Goal: Communication & Community: Answer question/provide support

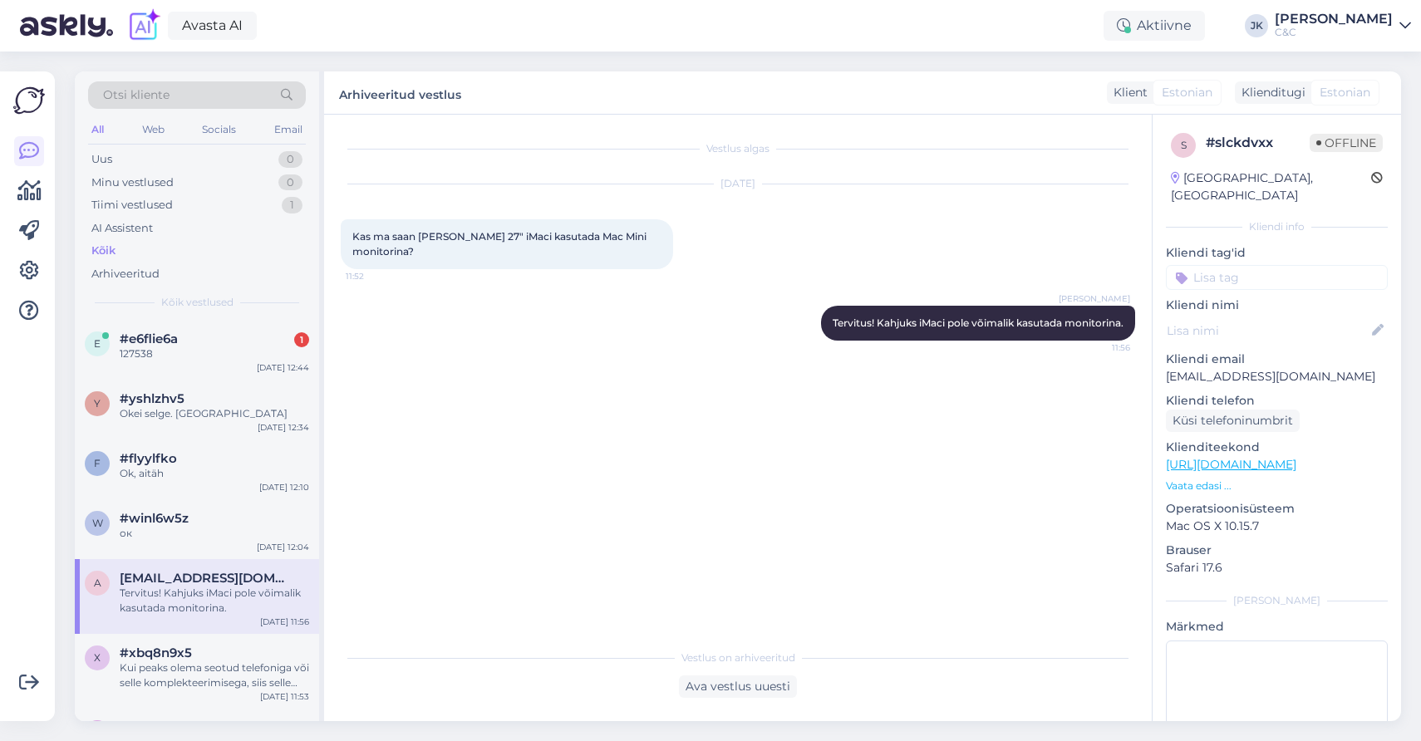
click at [414, 474] on div "Vestlus algas [DATE] Kas ma saan [PERSON_NAME] 27" iMaci kasutada Mac Mini moni…" at bounding box center [745, 378] width 809 height 494
click at [272, 376] on div "e #e6flie6a 1 127538 [DATE] 12:44" at bounding box center [197, 350] width 244 height 60
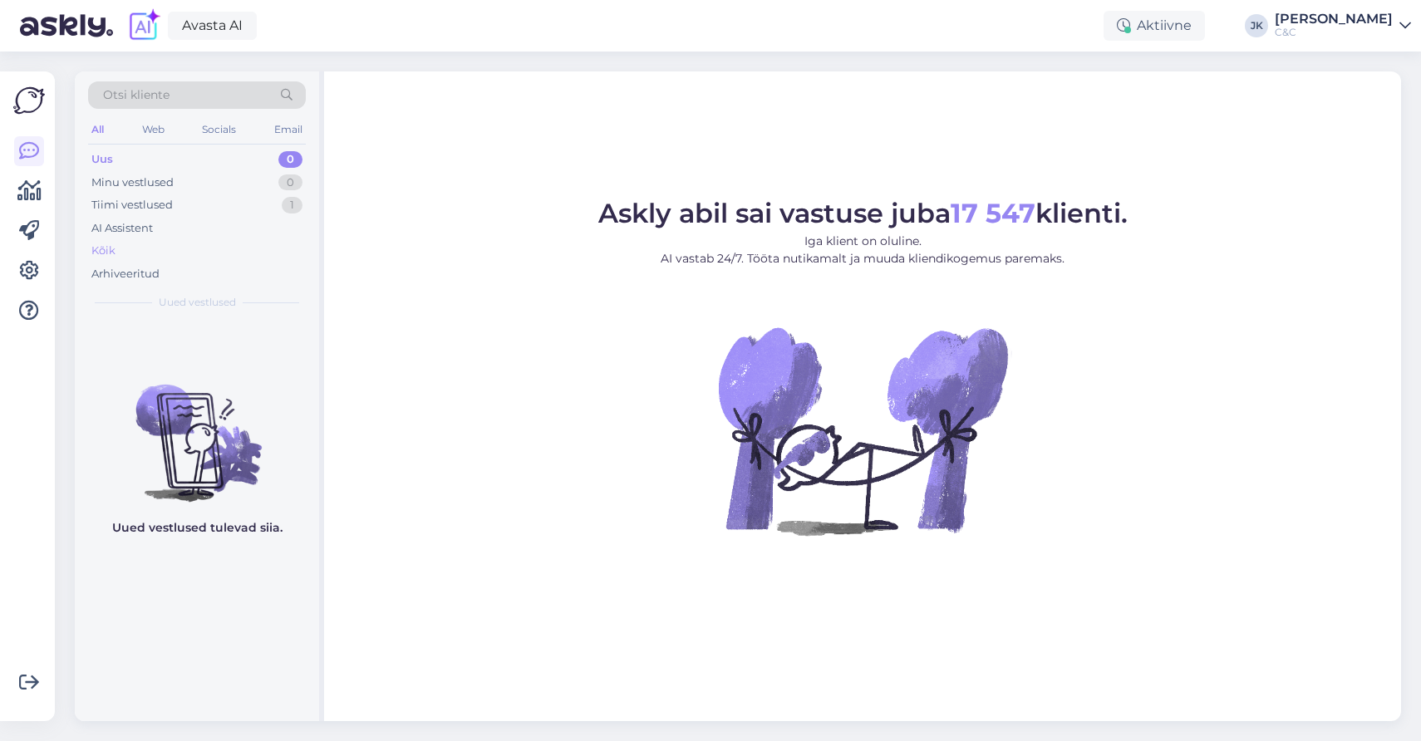
click at [153, 241] on div "Kõik" at bounding box center [197, 250] width 218 height 23
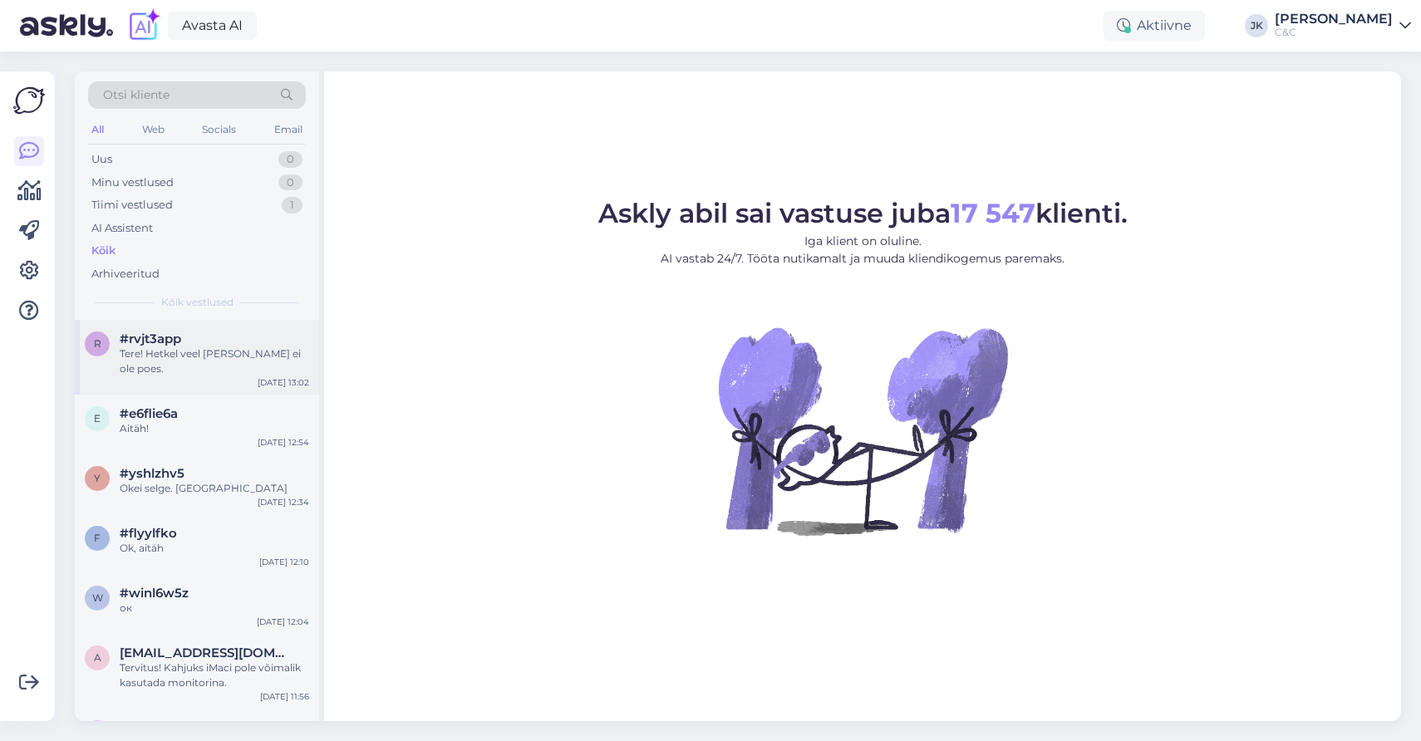
click at [168, 360] on div "r #rvjt3app Tere! Hetkel veel meil neid ei ole poes. Oct 8 13:02" at bounding box center [197, 357] width 244 height 75
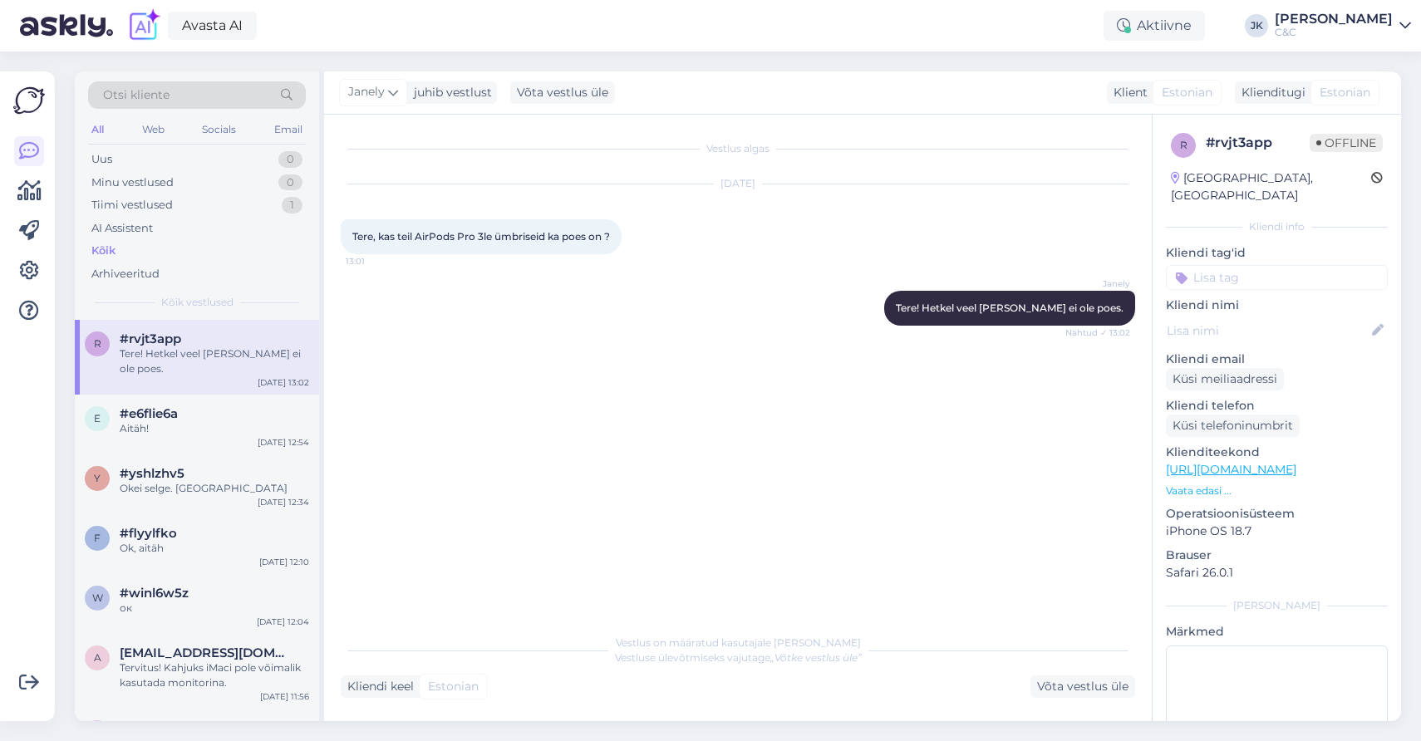
click at [501, 612] on div "Vestlus algas Oct 8 2025 Tere, kas teil AirPods Pro 3le ümbriseid ka poes on ? …" at bounding box center [738, 418] width 828 height 607
click at [200, 424] on div "e #e6flie6a Aitäh! Oct 8 12:54" at bounding box center [197, 425] width 244 height 60
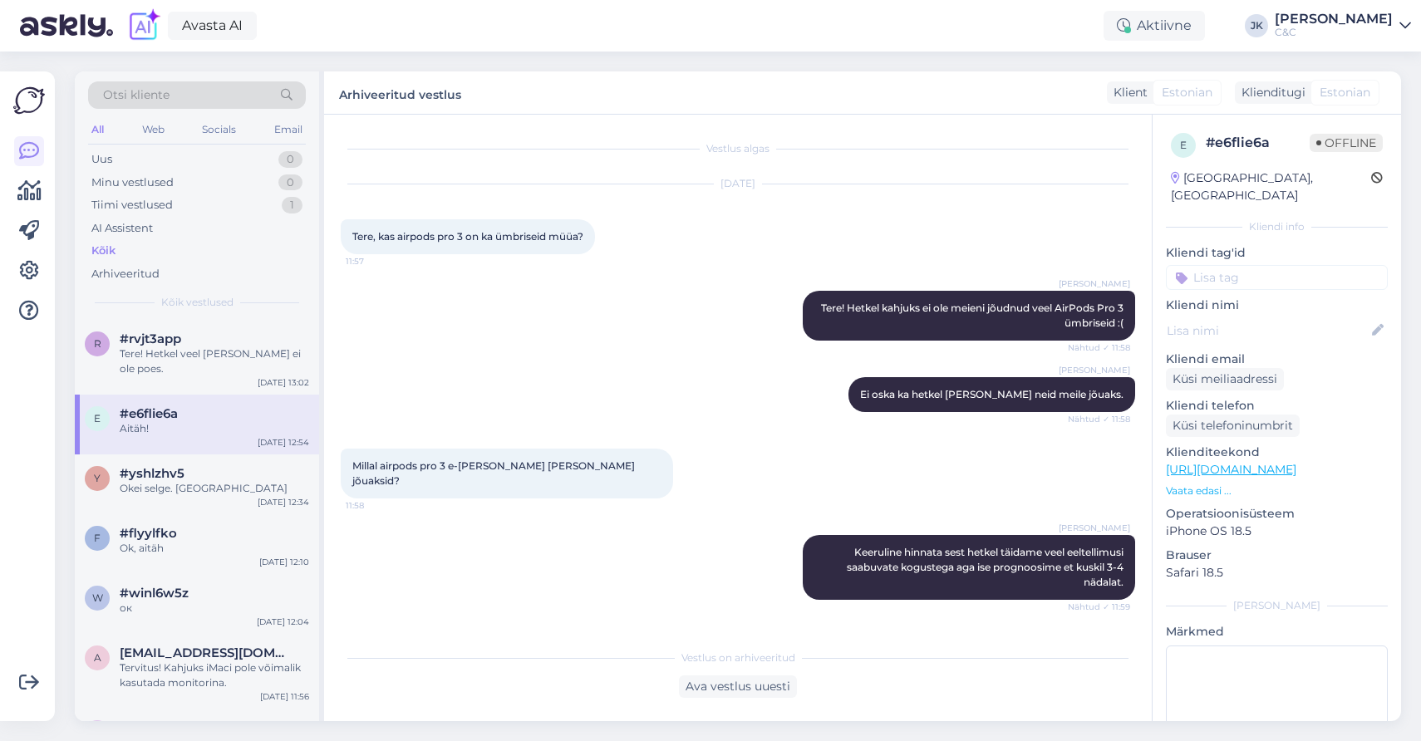
scroll to position [1129, 0]
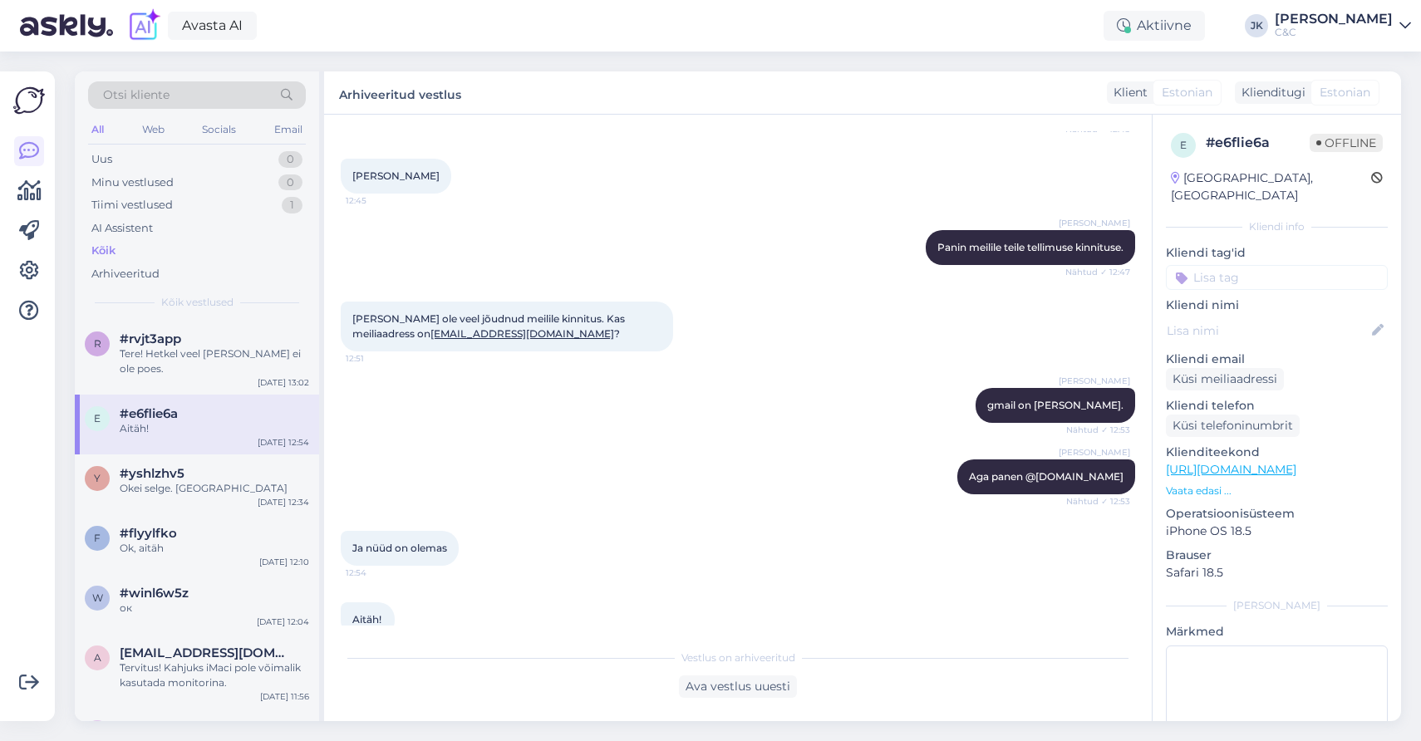
click at [499, 536] on div "Ja nüüd on olemas 12:54" at bounding box center [738, 548] width 794 height 71
click at [182, 332] on div "#rvjt3app" at bounding box center [214, 339] width 189 height 15
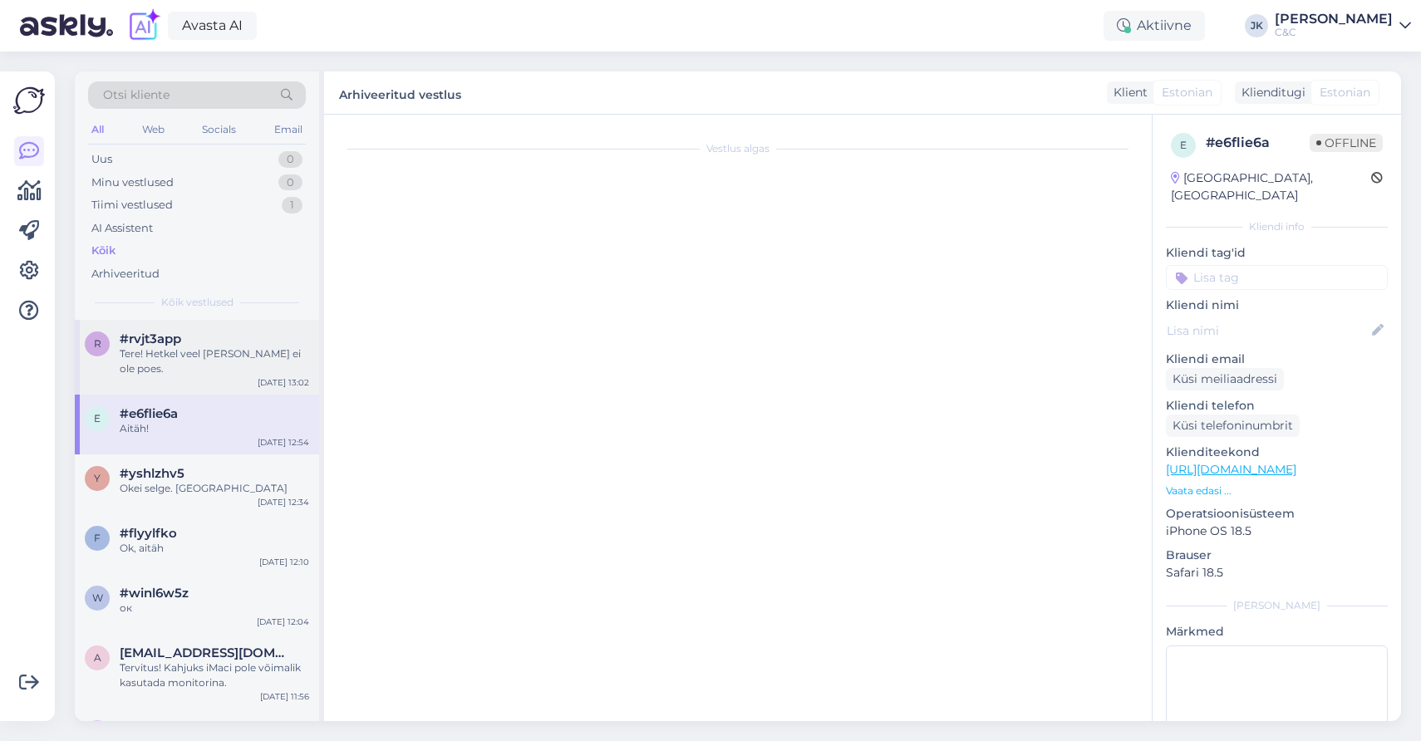
scroll to position [0, 0]
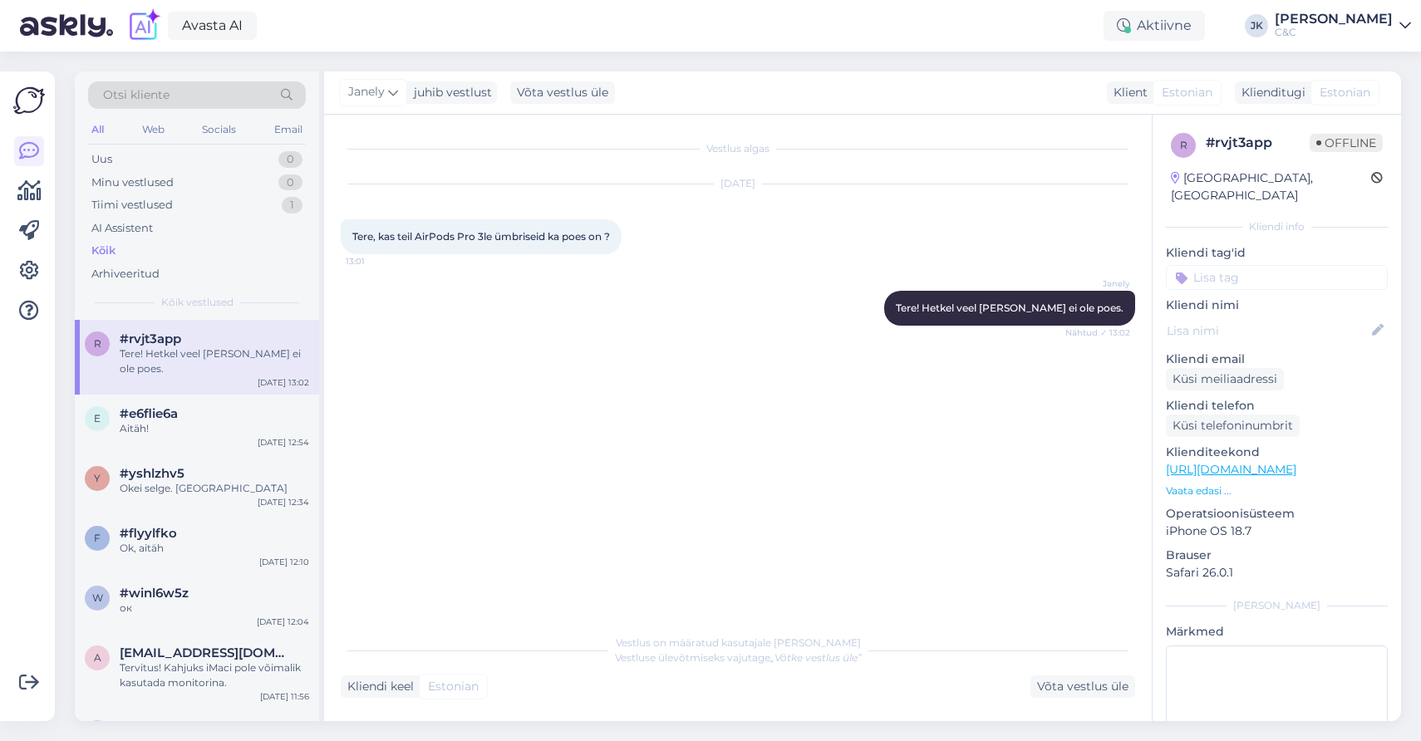
click at [531, 514] on div "Vestlus algas Oct 8 2025 Tere, kas teil AirPods Pro 3le ümbriseid ka poes on ? …" at bounding box center [745, 370] width 809 height 479
